Goal: Navigation & Orientation: Find specific page/section

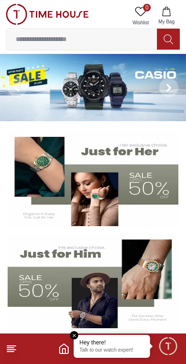
click at [76, 331] on em "Close tooltip" at bounding box center [74, 335] width 9 height 9
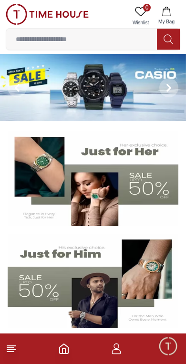
click at [63, 344] on icon "Home" at bounding box center [63, 348] width 11 height 11
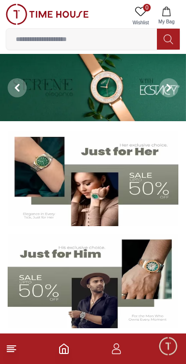
click at [64, 343] on icon "Home" at bounding box center [63, 348] width 11 height 11
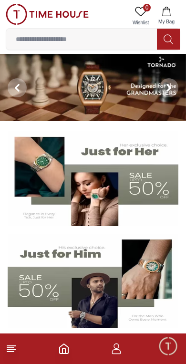
click at [115, 351] on icon "button" at bounding box center [116, 348] width 11 height 11
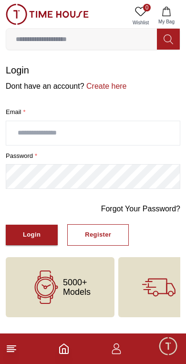
click at [80, 126] on input "text" at bounding box center [93, 133] width 174 height 24
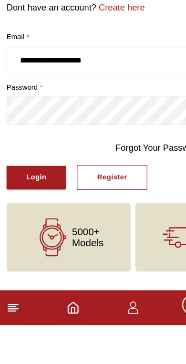
click at [30, 229] on div "Login" at bounding box center [32, 234] width 18 height 11
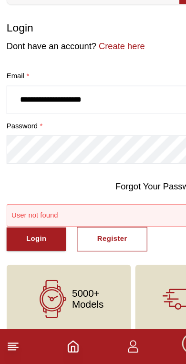
click at [38, 250] on div "Login" at bounding box center [32, 255] width 18 height 11
click at [60, 121] on input "**********" at bounding box center [93, 133] width 174 height 24
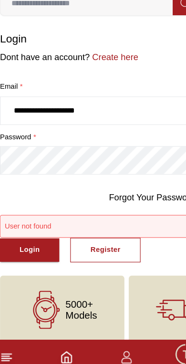
click at [60, 121] on input "**********" at bounding box center [93, 133] width 174 height 24
click at [51, 121] on input "**********" at bounding box center [93, 133] width 174 height 24
click at [33, 250] on div "Login" at bounding box center [32, 255] width 18 height 11
click at [17, 121] on input "**********" at bounding box center [93, 133] width 174 height 24
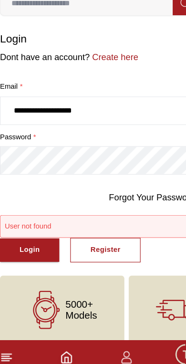
click at [31, 250] on div "Login" at bounding box center [32, 255] width 18 height 11
click at [36, 245] on button "Login" at bounding box center [32, 255] width 52 height 21
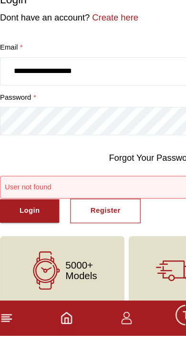
scroll to position [10, 0]
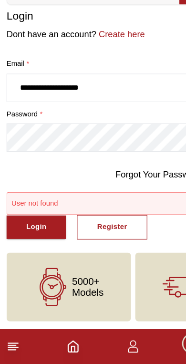
click at [38, 239] on div "Login" at bounding box center [32, 244] width 18 height 11
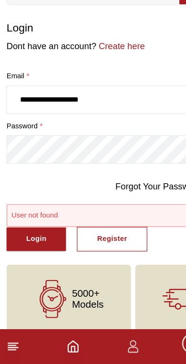
click at [42, 245] on button "Login" at bounding box center [32, 255] width 52 height 21
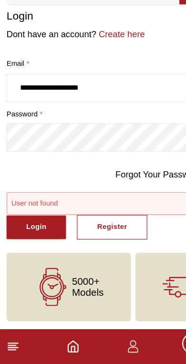
click at [54, 111] on input "**********" at bounding box center [93, 123] width 174 height 24
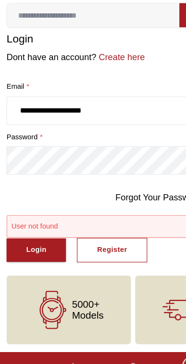
click at [45, 234] on button "Login" at bounding box center [32, 244] width 52 height 21
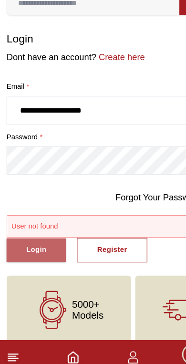
click at [29, 250] on div "Login" at bounding box center [32, 255] width 18 height 11
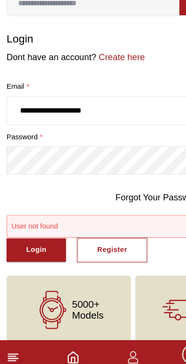
click at [21, 121] on input "**********" at bounding box center [93, 133] width 174 height 24
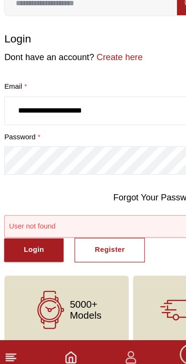
click at [38, 250] on div "Login" at bounding box center [32, 255] width 18 height 11
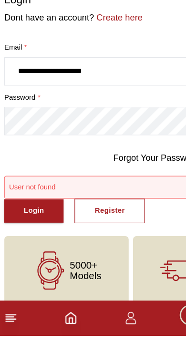
scroll to position [10, 0]
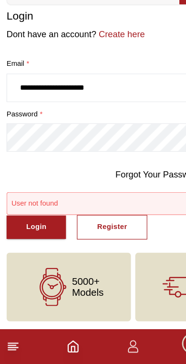
click at [39, 239] on div "Login" at bounding box center [32, 244] width 18 height 11
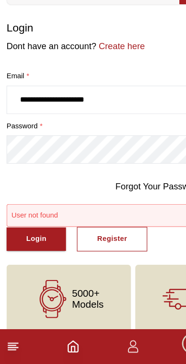
click at [114, 121] on input "**********" at bounding box center [93, 133] width 174 height 24
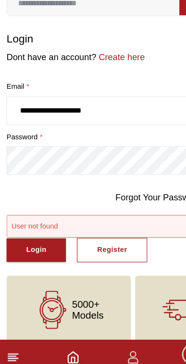
type input "**********"
click at [40, 245] on button "Login" at bounding box center [32, 255] width 52 height 21
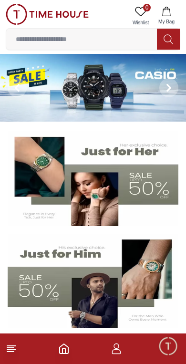
click at [115, 353] on icon "button" at bounding box center [116, 348] width 11 height 11
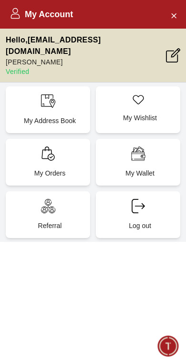
click at [63, 156] on div "My Orders" at bounding box center [48, 162] width 84 height 47
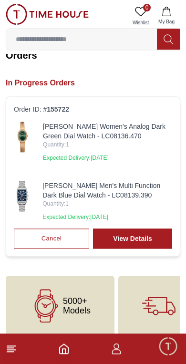
scroll to position [25, 0]
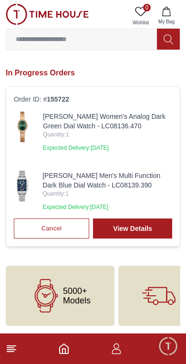
click at [25, 16] on img at bounding box center [47, 14] width 83 height 21
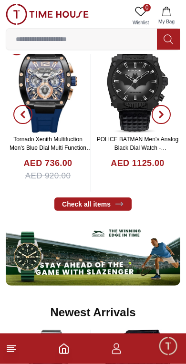
scroll to position [369, 0]
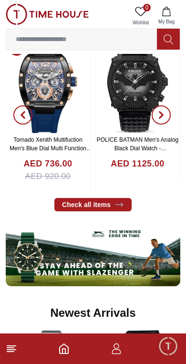
click at [61, 356] on footer at bounding box center [93, 348] width 186 height 31
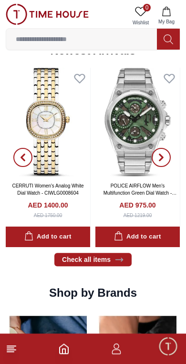
scroll to position [631, 0]
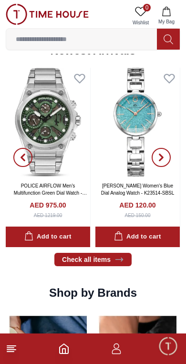
click at [139, 108] on img at bounding box center [137, 122] width 84 height 109
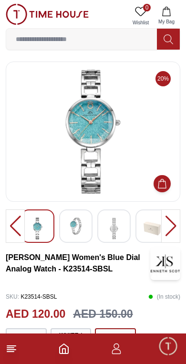
click at [76, 232] on img at bounding box center [75, 226] width 17 height 17
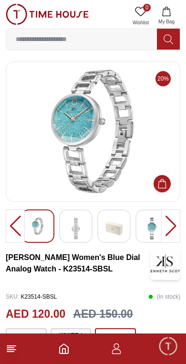
click at [116, 227] on img at bounding box center [113, 229] width 17 height 22
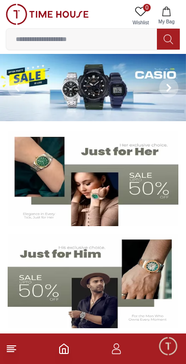
click at [12, 354] on icon at bounding box center [11, 348] width 11 height 11
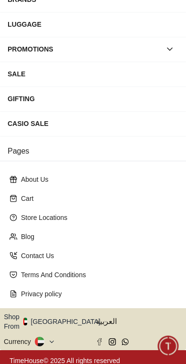
scroll to position [148, 0]
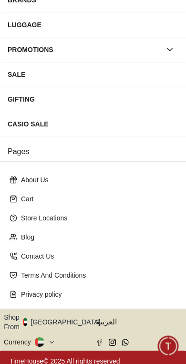
click at [43, 216] on p "Store Locations" at bounding box center [97, 218] width 152 height 10
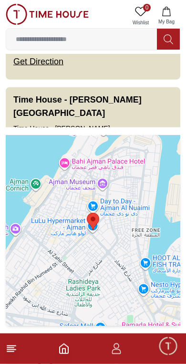
scroll to position [176, 0]
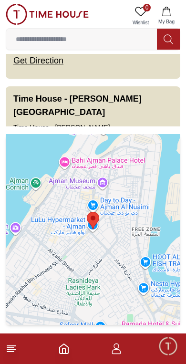
click at [58, 346] on icon "Home" at bounding box center [63, 348] width 11 height 11
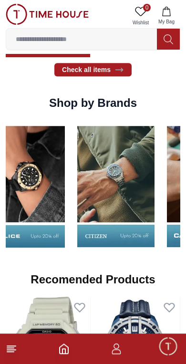
scroll to position [821, 0]
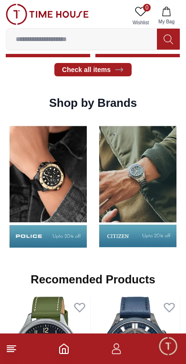
click at [95, 192] on img at bounding box center [137, 186] width 85 height 133
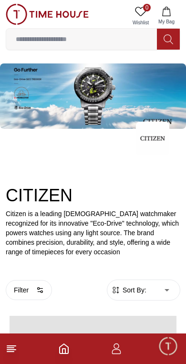
click at [110, 187] on h2 "CITIZEN" at bounding box center [93, 195] width 175 height 19
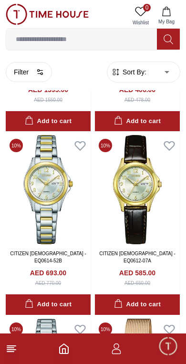
scroll to position [380, 0]
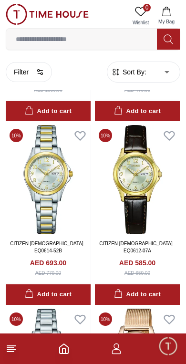
click at [119, 352] on icon "button" at bounding box center [116, 348] width 11 height 11
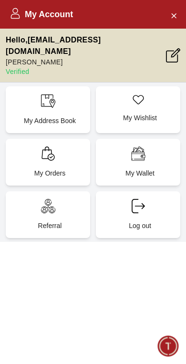
click at [142, 148] on icon at bounding box center [138, 153] width 14 height 14
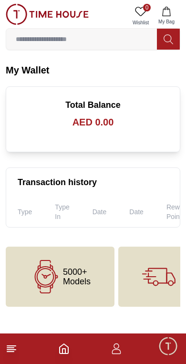
click at [113, 354] on icon "button" at bounding box center [116, 351] width 9 height 5
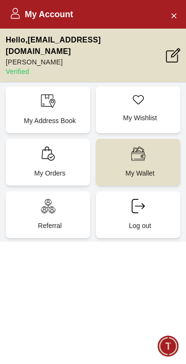
click at [146, 208] on div "Log out" at bounding box center [138, 214] width 84 height 47
